Goal: Task Accomplishment & Management: Manage account settings

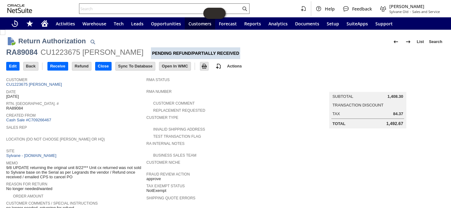
click at [127, 12] on input "text" at bounding box center [160, 8] width 162 height 7
drag, startPoint x: 382, startPoint y: 97, endPoint x: 399, endPoint y: 98, distance: 16.8
click at [399, 98] on div "Subtotal 1,408.30" at bounding box center [367, 96] width 71 height 5
copy div "1,408.30"
click at [7, 65] on input "Edit" at bounding box center [13, 66] width 13 height 8
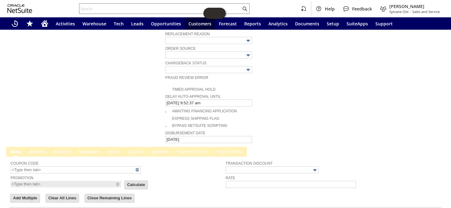
scroll to position [377, 0]
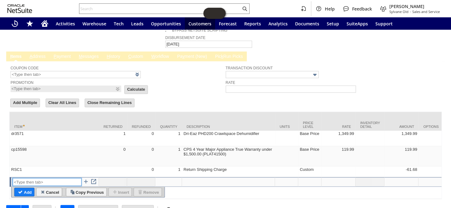
click at [47, 178] on input "text" at bounding box center [47, 182] width 69 height 8
type input "m"
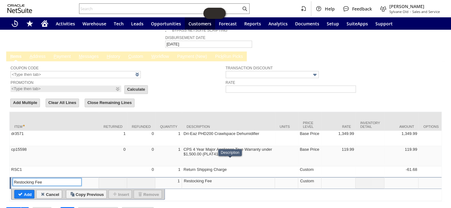
type input "Restocking Fee"
click at [207, 178] on div "Restocking Fee" at bounding box center [229, 180] width 90 height 5
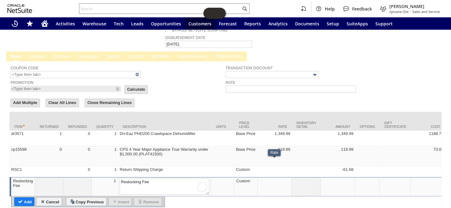
click at [276, 177] on td at bounding box center [275, 186] width 34 height 19
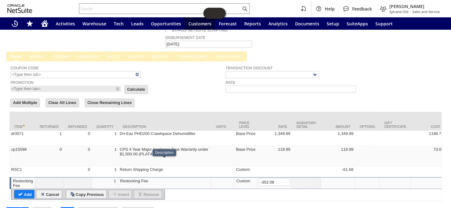
type input "-352.08"
click at [152, 178] on div "Restocking Fee" at bounding box center [165, 180] width 90 height 5
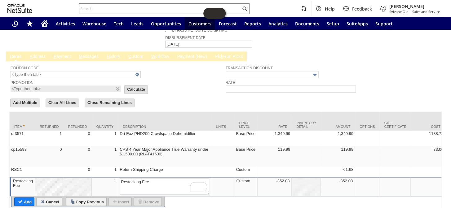
click at [30, 198] on input "Add" at bounding box center [25, 202] width 20 height 8
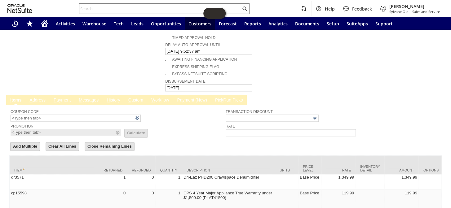
scroll to position [388, 0]
